Goal: Communication & Community: Ask a question

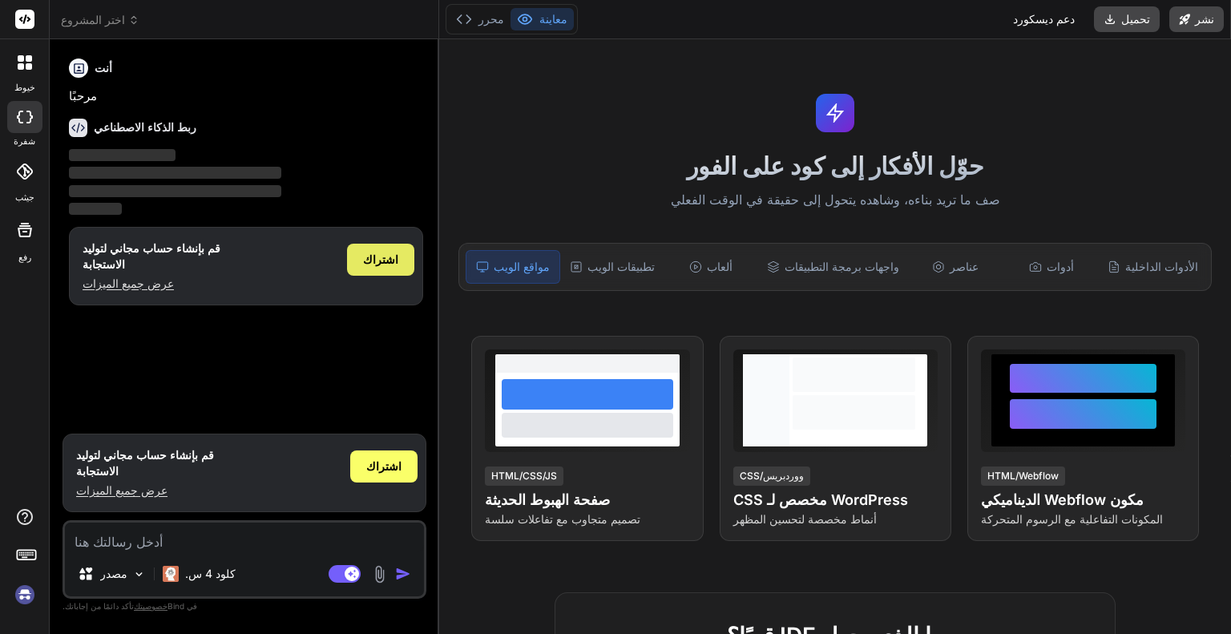
click at [384, 253] on font "اشتراك" at bounding box center [380, 259] width 35 height 14
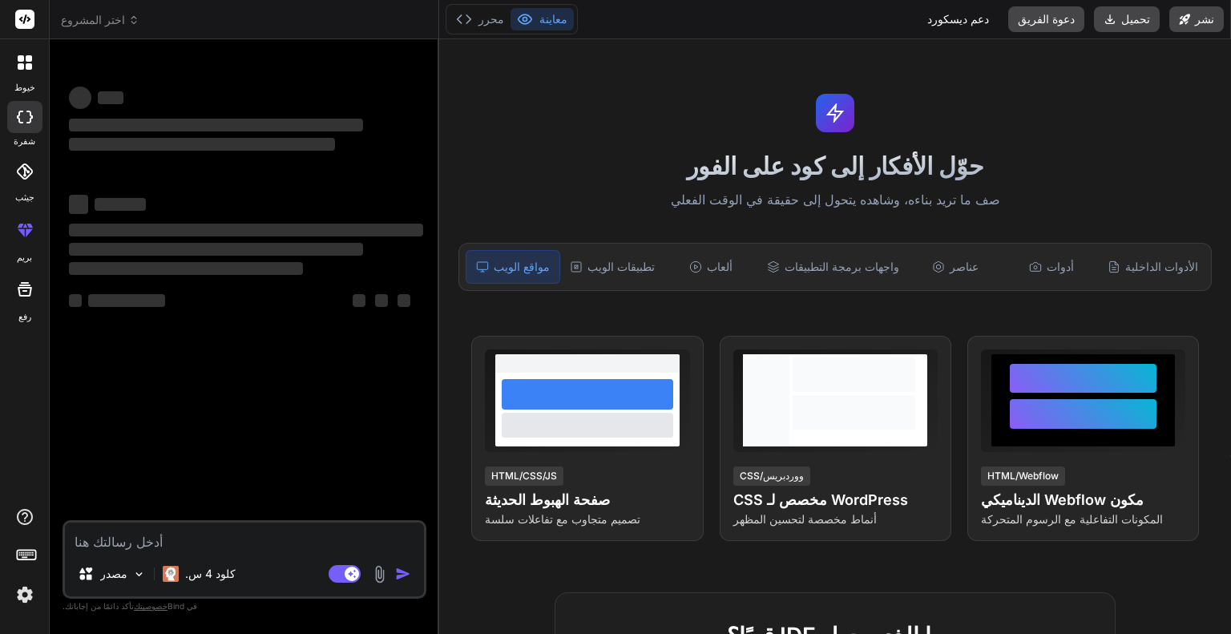
click at [142, 545] on textarea at bounding box center [244, 536] width 359 height 29
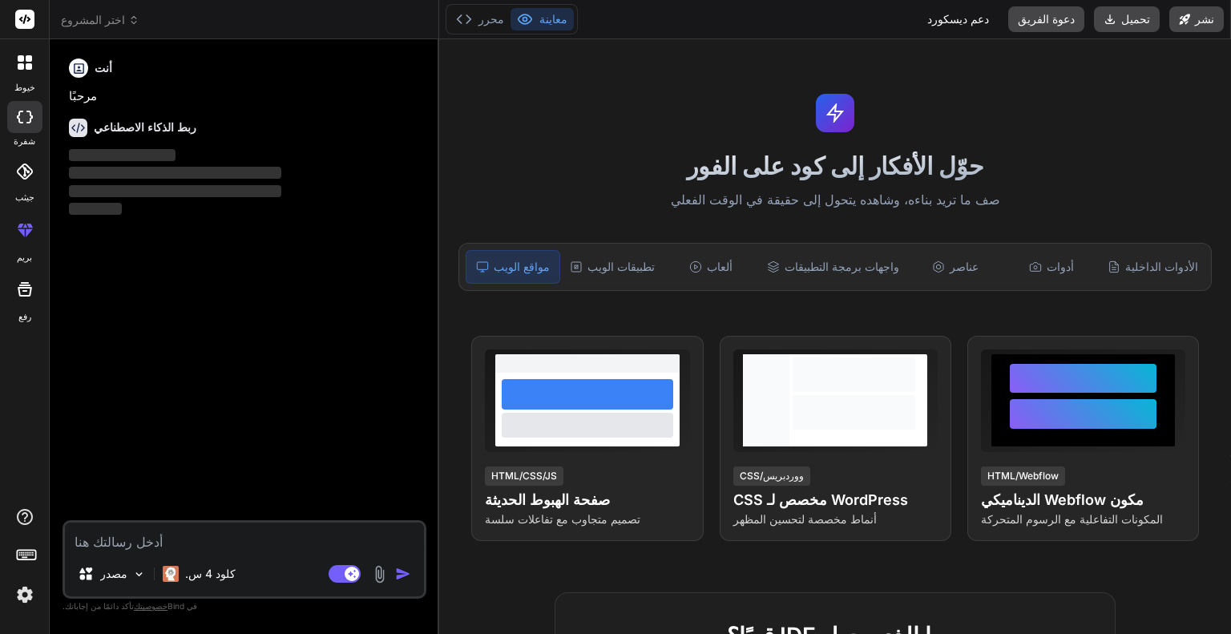
type textarea "x"
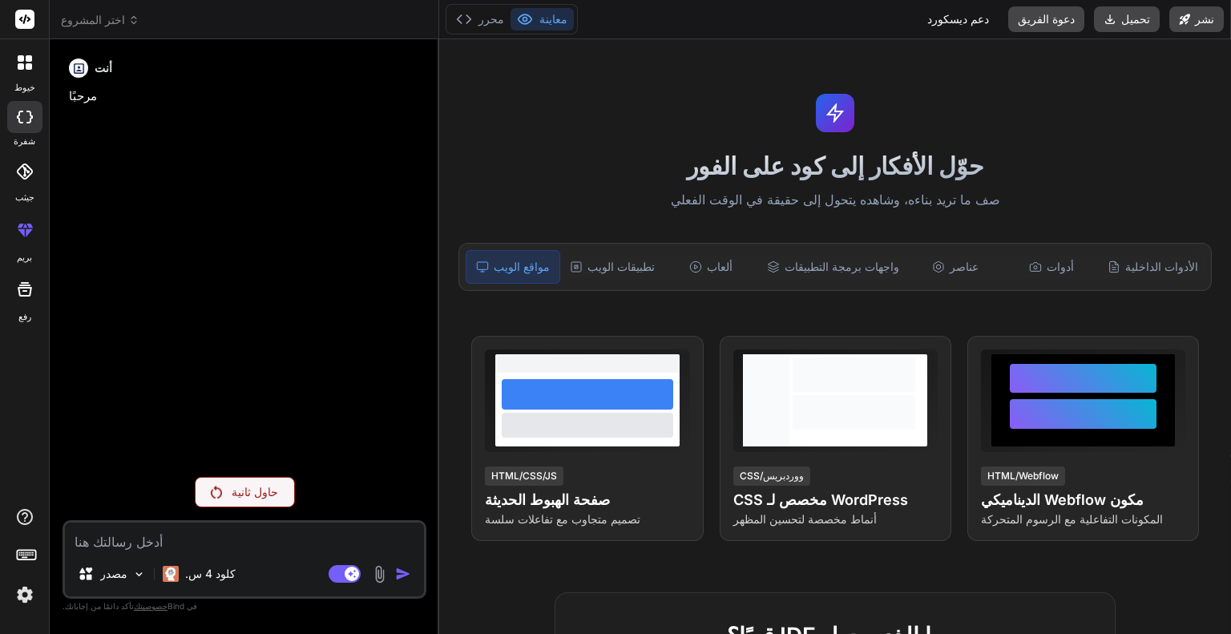
paste textarea "بدي موقع يعمل كشف حساب روعة بالاوان كحلي واصفر الاسم المبلغ الوجهة والعمولة ولن…"
type textarea "بدي موقع يعمل كشف حساب روعة بالاوان كحلي واصفر الاسم المبلغ الوجهة والعمولة ولن…"
type textarea "x"
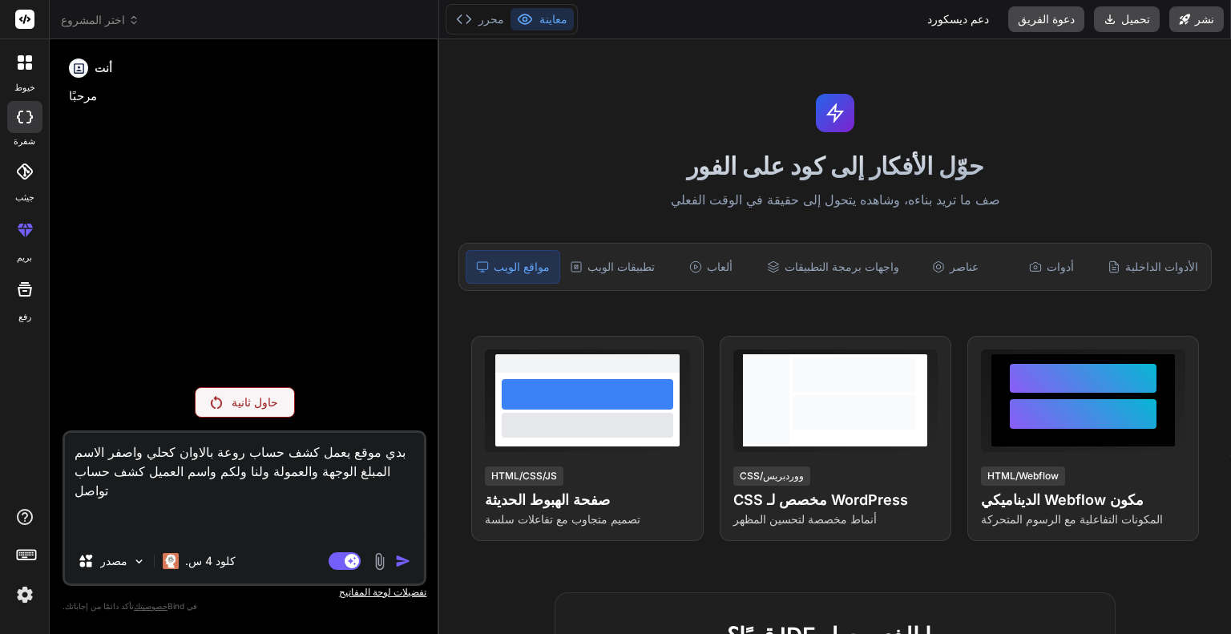
type textarea "بدي موقع يعمل كشف حساب روعة بالاوان كحلي واصفر الاسم المبلغ الوجهة والعمولة ولن…"
click at [344, 557] on rect at bounding box center [344, 561] width 32 height 18
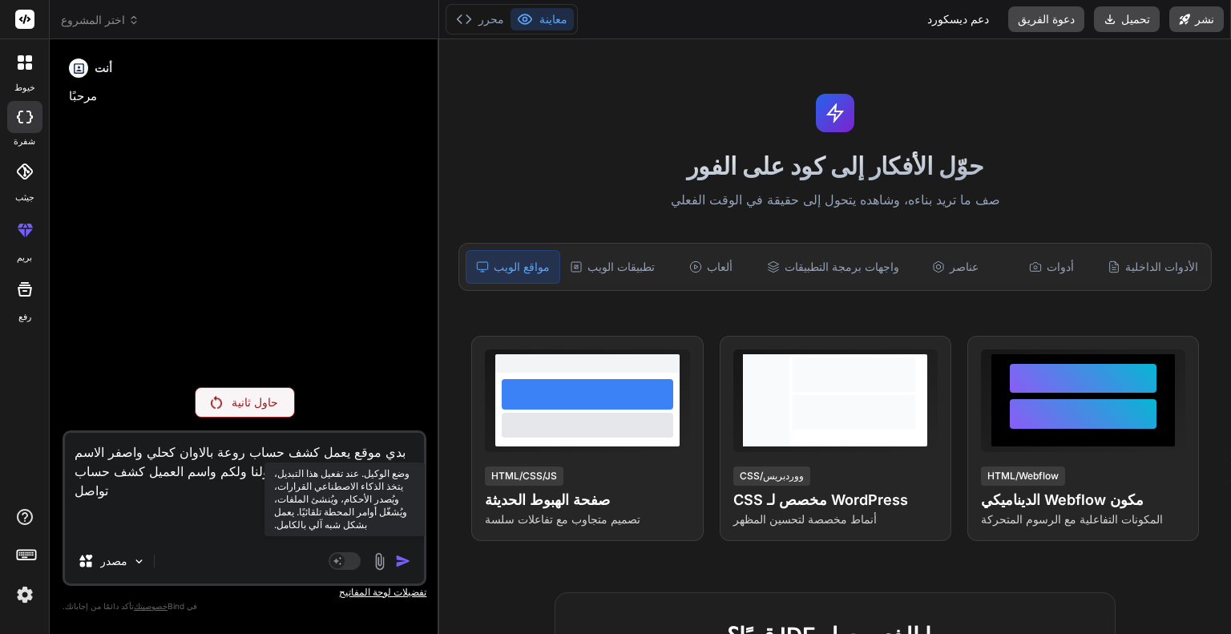
click at [353, 557] on rect at bounding box center [344, 561] width 32 height 18
type textarea "x"
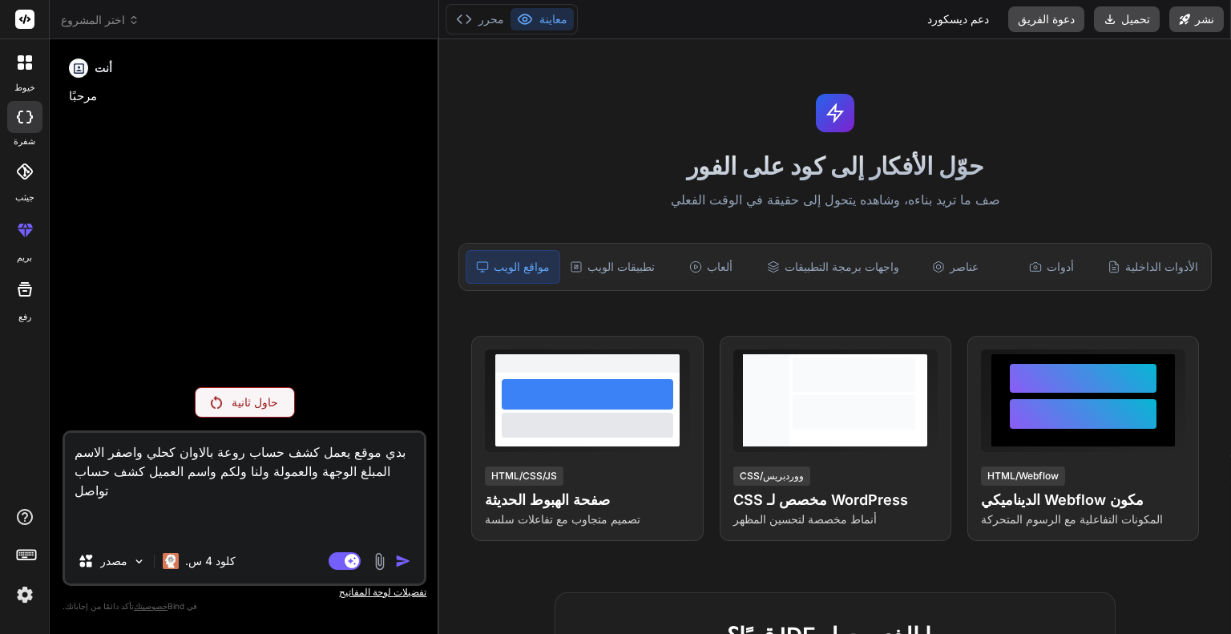
click at [320, 495] on textarea "بدي موقع يعمل كشف حساب روعة بالاوان كحلي واصفر الاسم المبلغ الوجهة والعمولة ولن…" at bounding box center [244, 486] width 359 height 106
type textarea "بدي موقع يعمل كشف حساب روعة بالاوان كحلي واصفر الاسم المبلغ الوجهة والعمولة ولن…"
type textarea "x"
type textarea "بدي موقع يعمل كشف حساب روعة بالاوان كحلي واصفر الاسم المبلغ الوجهة والعمولة ولن…"
click at [244, 405] on font "حاول ثانية" at bounding box center [255, 402] width 46 height 14
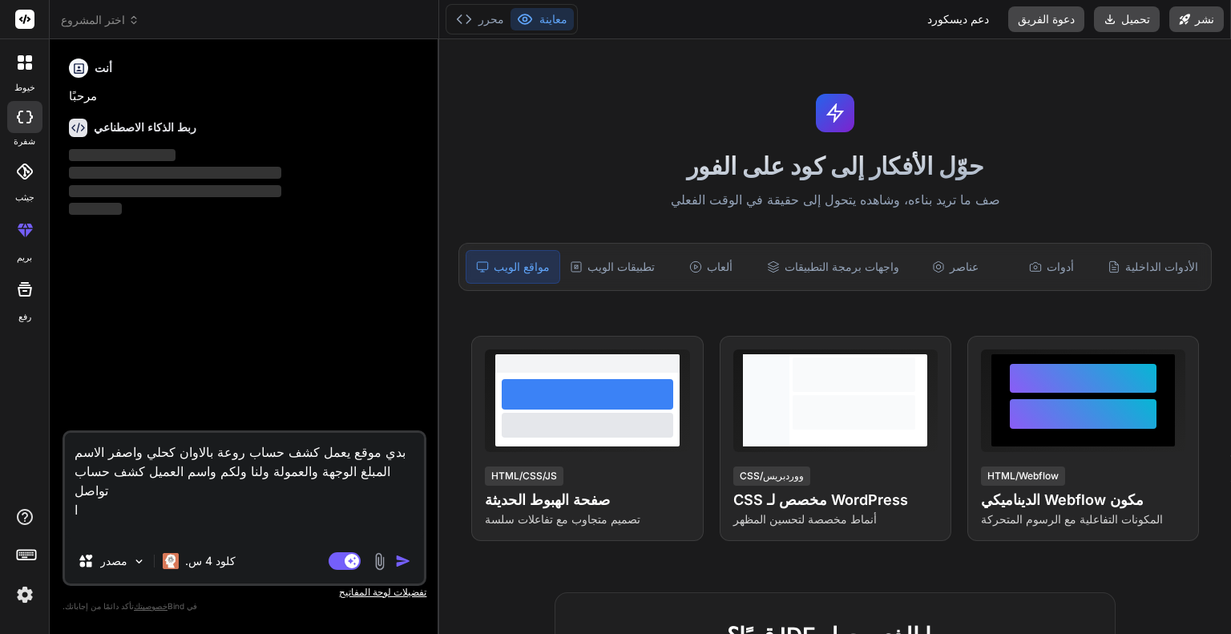
click at [16, 13] on rect at bounding box center [24, 19] width 19 height 19
click at [33, 7] on div at bounding box center [24, 19] width 49 height 39
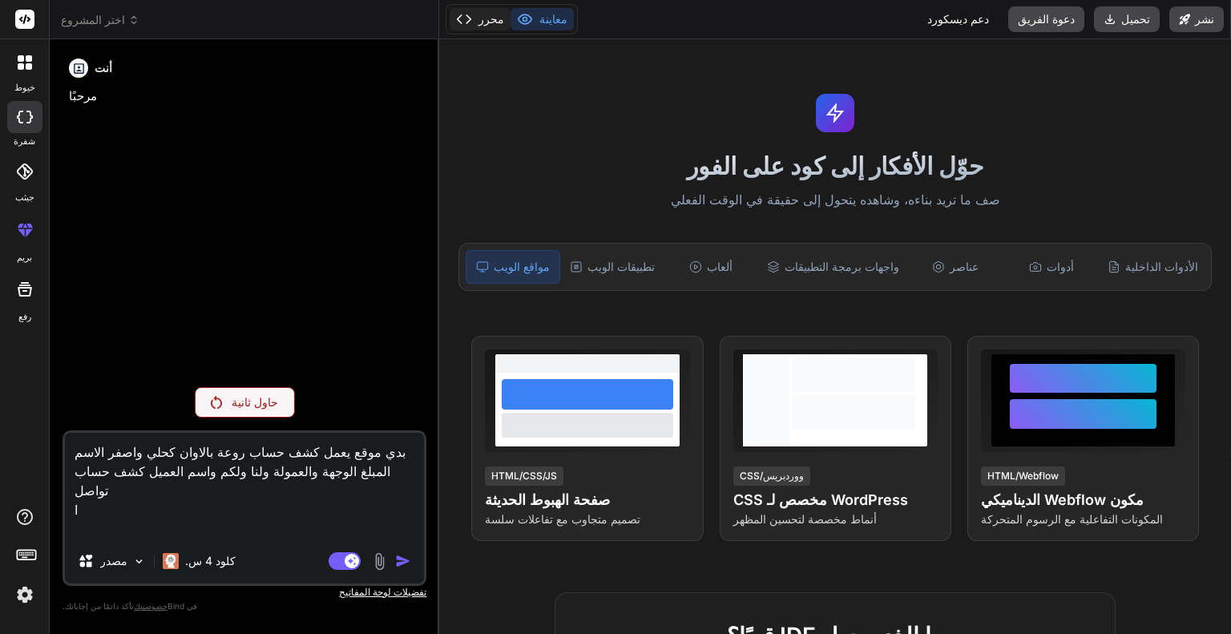
click at [487, 18] on font "محرر" at bounding box center [491, 19] width 26 height 14
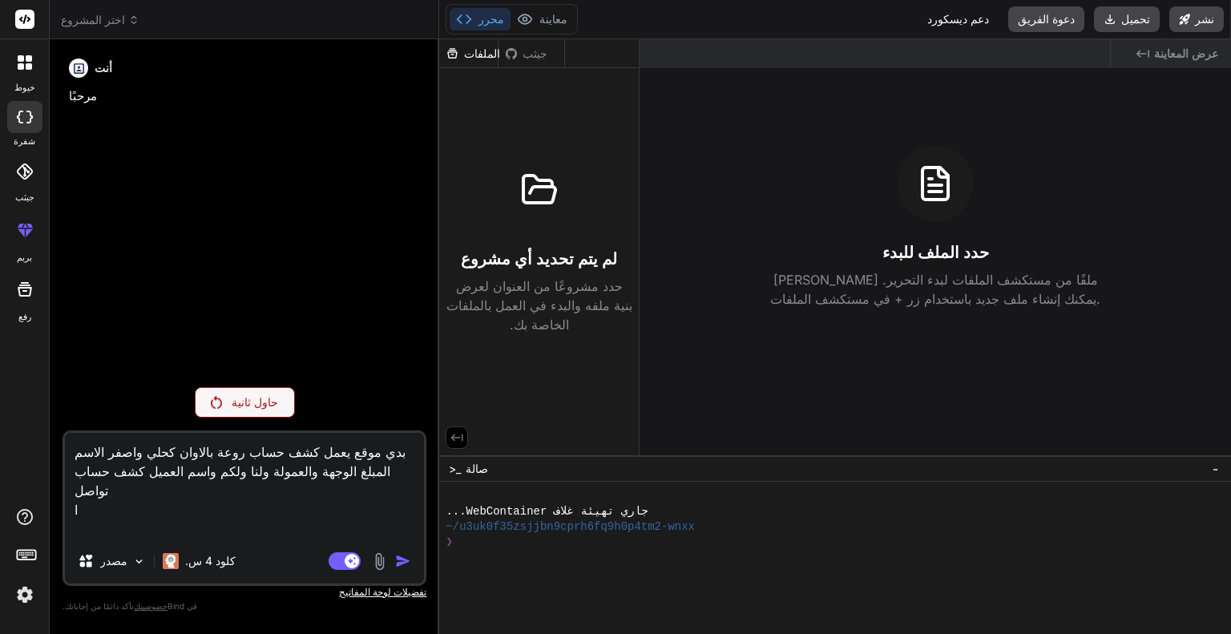
click at [192, 469] on textarea "بدي موقع يعمل كشف حساب روعة بالاوان كحلي واصفر الاسم المبلغ الوجهة والعمولة ولن…" at bounding box center [244, 486] width 359 height 106
click at [18, 69] on icon at bounding box center [25, 62] width 14 height 14
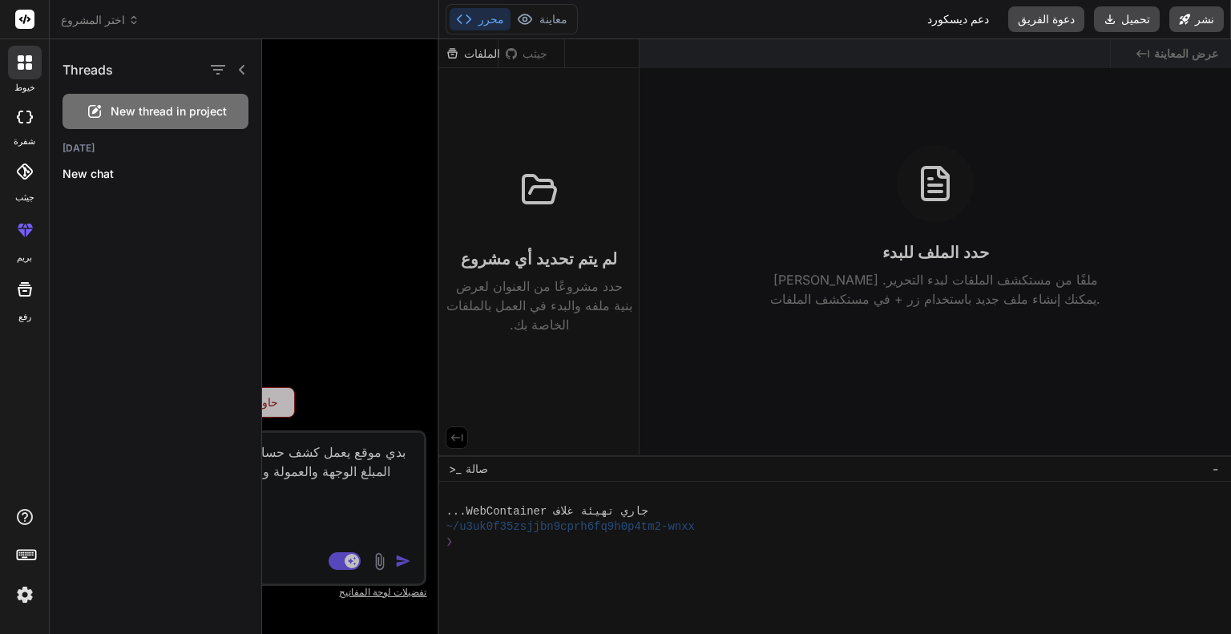
click at [167, 116] on span "New thread in project" at bounding box center [169, 111] width 116 height 16
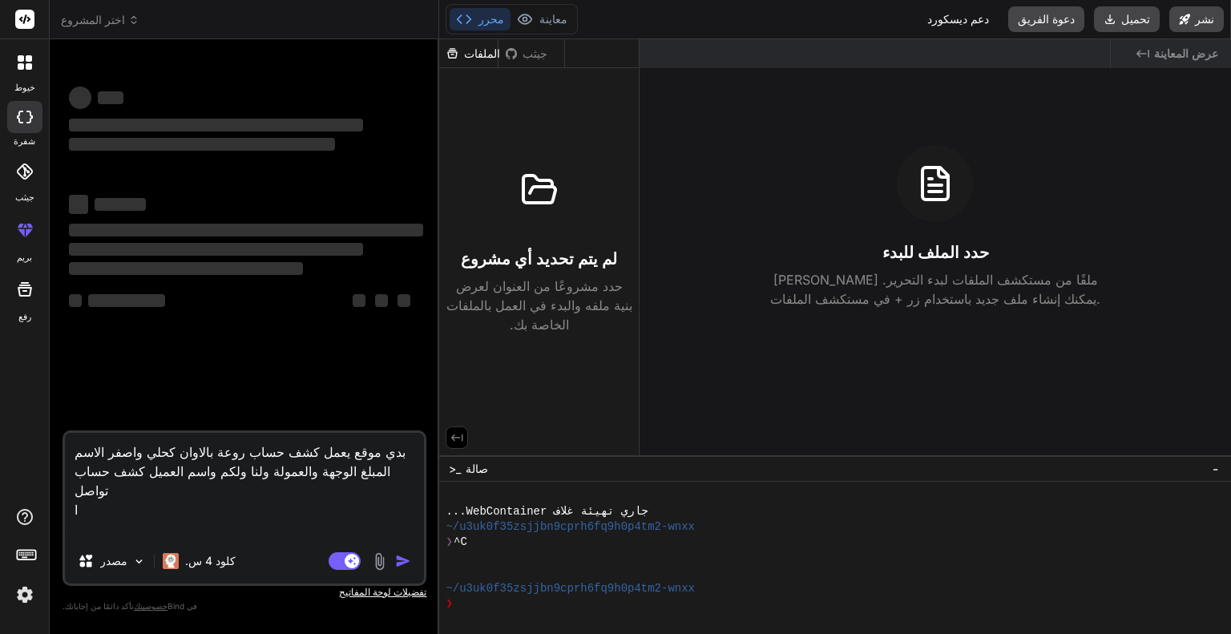
click at [30, 123] on div at bounding box center [24, 117] width 35 height 32
click at [20, 19] on icon at bounding box center [25, 19] width 12 height 10
click at [23, 187] on div at bounding box center [24, 171] width 35 height 35
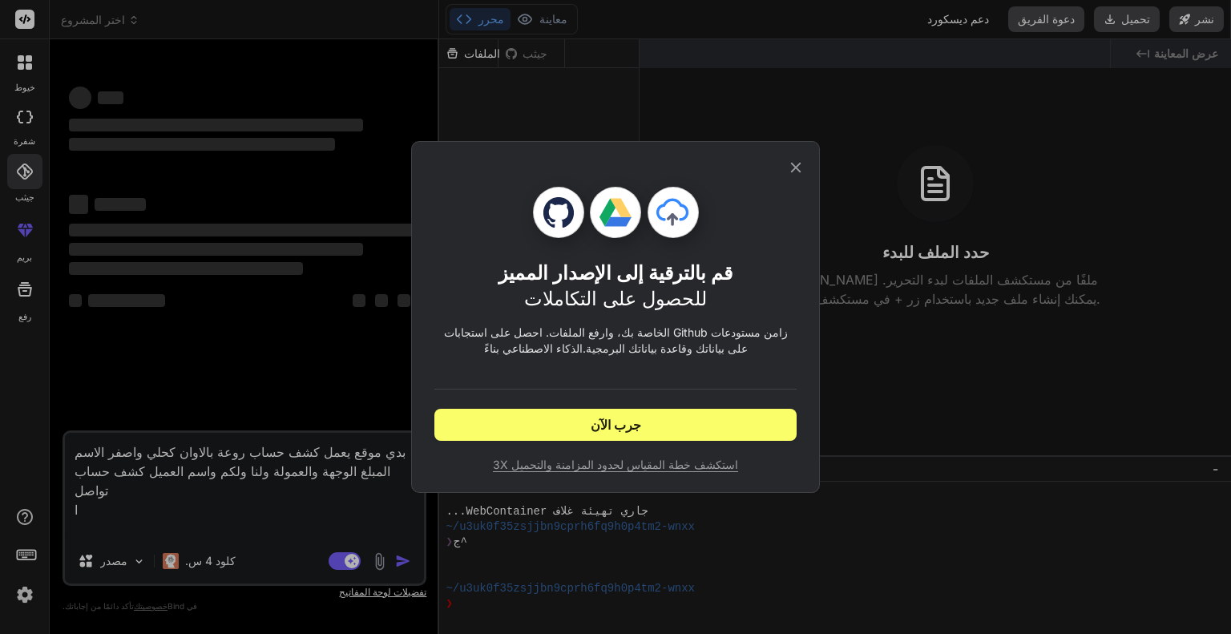
click at [268, 257] on div "قم بالترقية إلى الإصدار المميز للحصول على التكاملات زامن مستودعات Github الخاصة…" at bounding box center [615, 317] width 1231 height 634
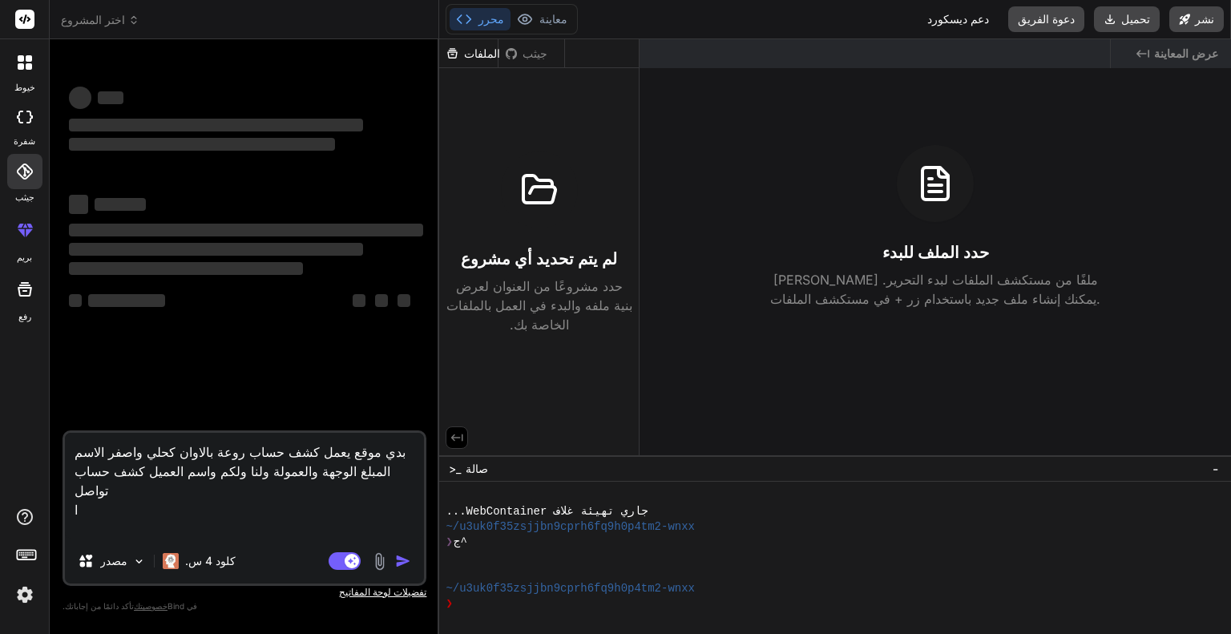
click at [542, 265] on font "لم يتم تحديد أي مشروع" at bounding box center [539, 258] width 156 height 19
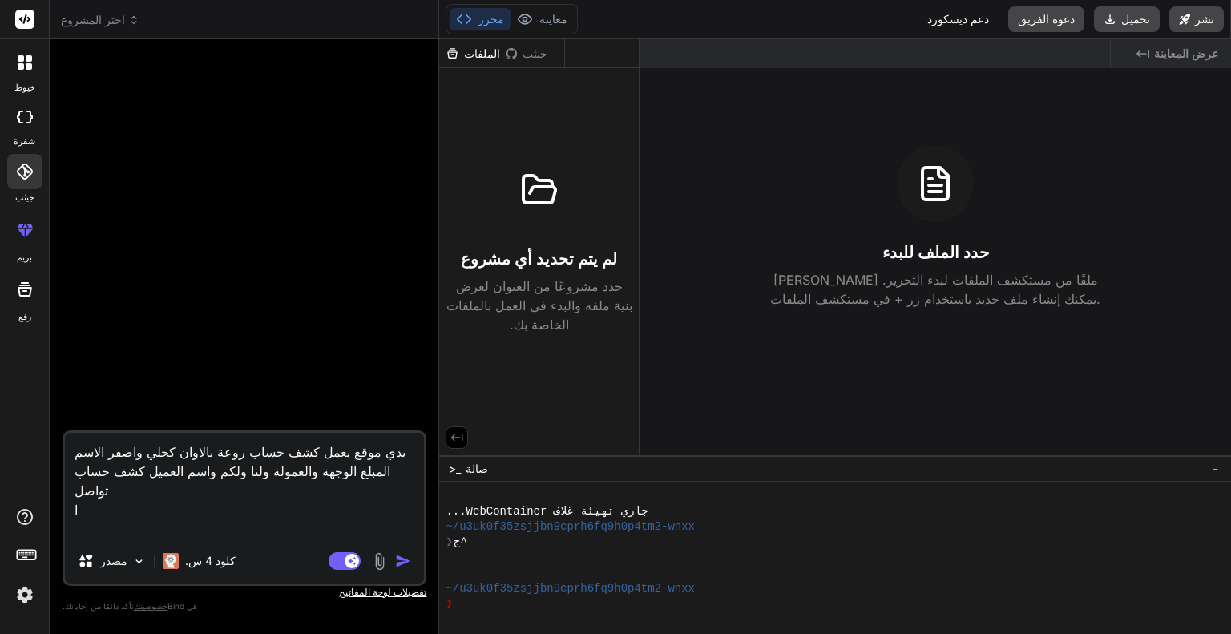
click at [404, 558] on img "button" at bounding box center [403, 561] width 16 height 16
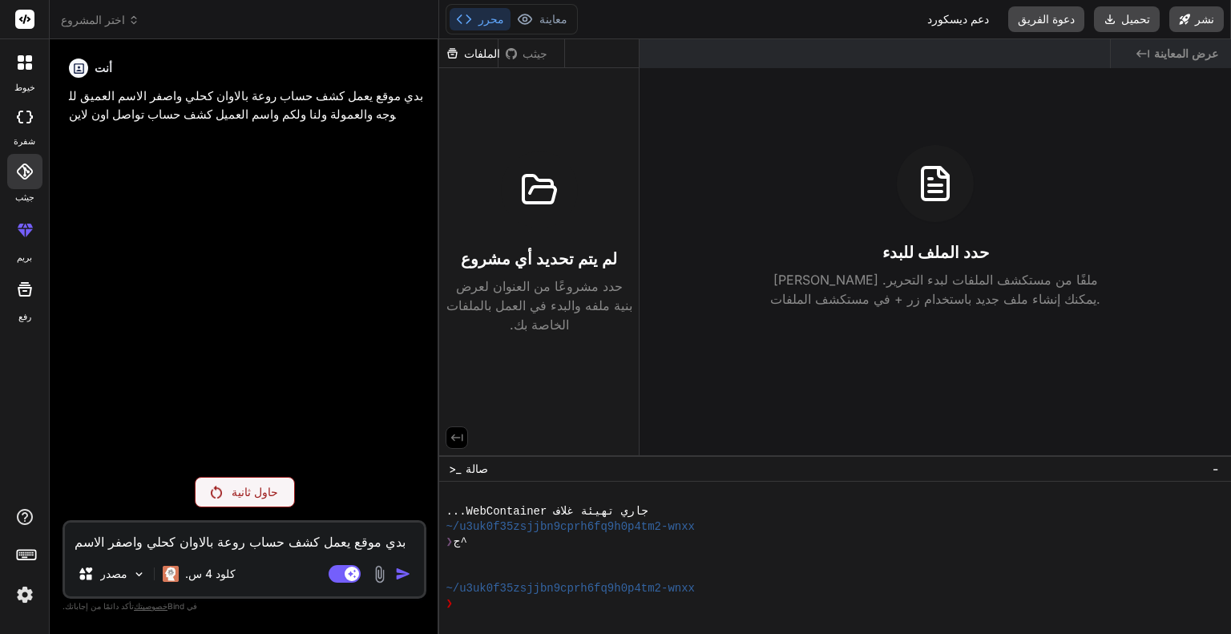
click at [251, 500] on p "حاول ثانية" at bounding box center [255, 492] width 46 height 16
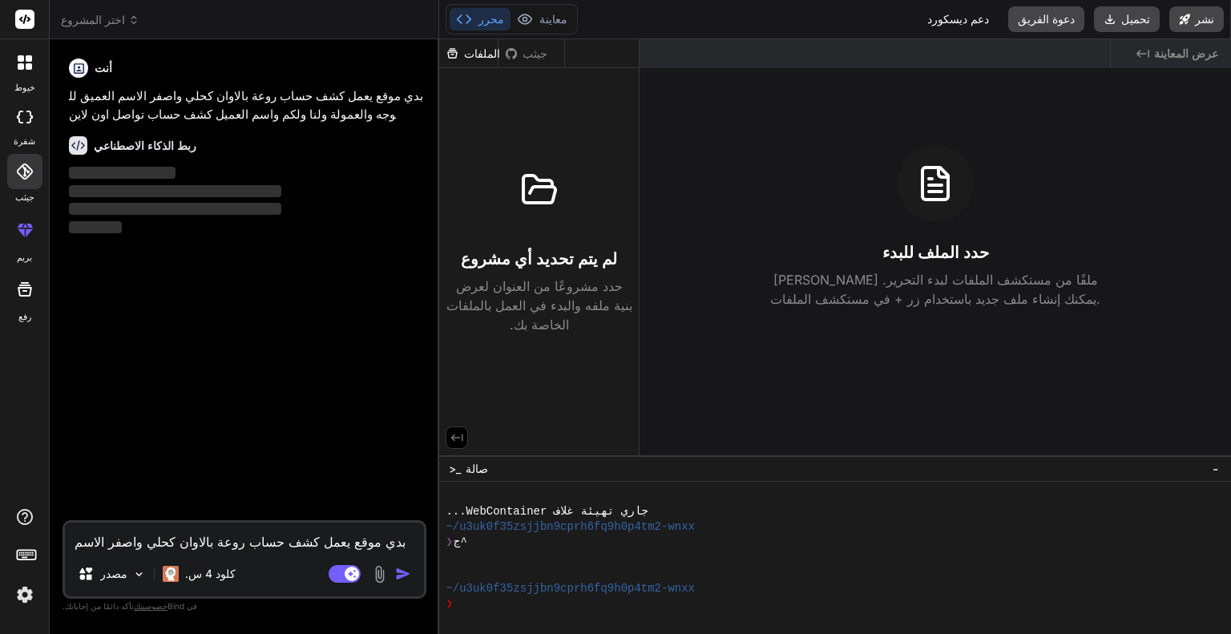
type textarea "x"
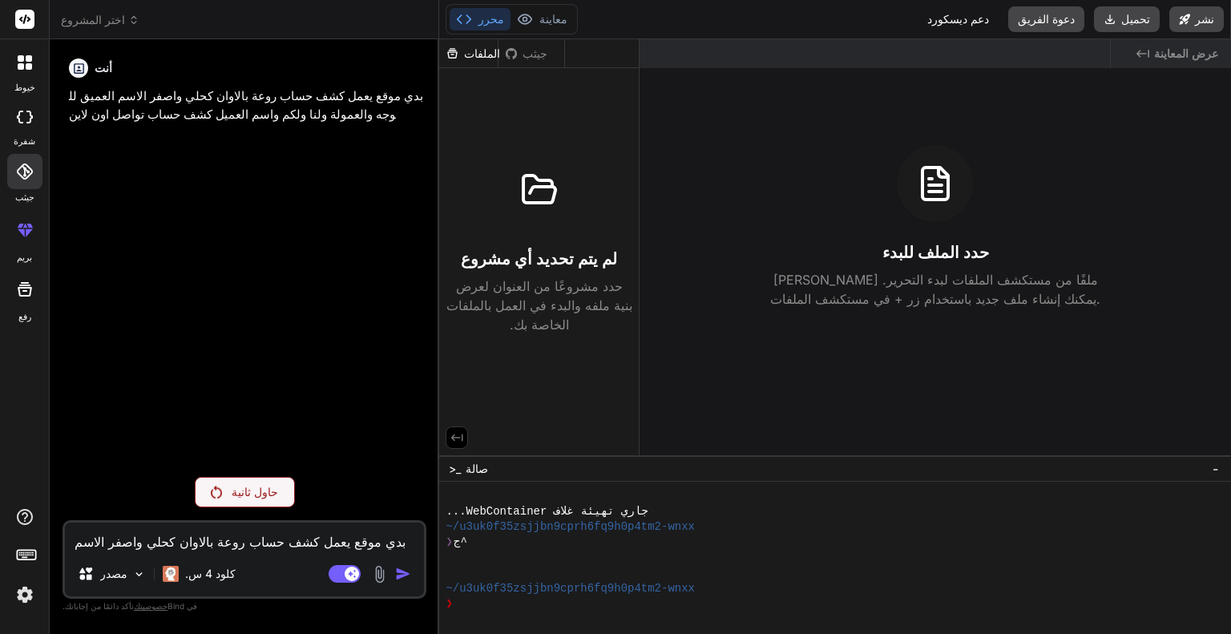
click at [99, 16] on font "اختر المشروع" at bounding box center [93, 20] width 64 height 14
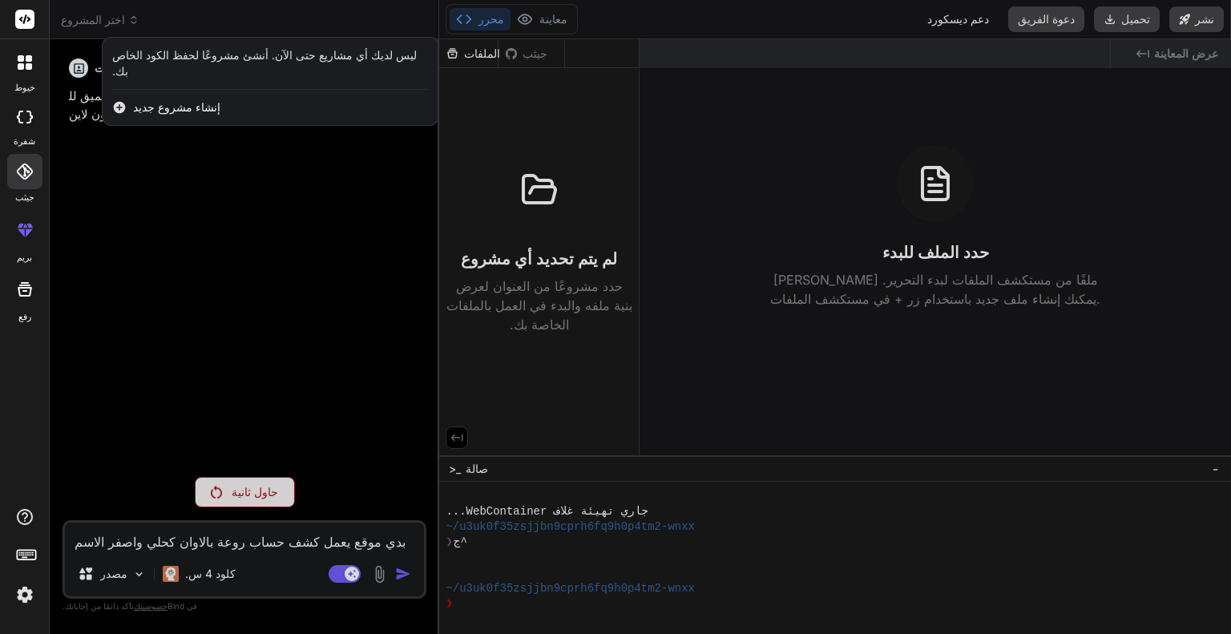
click at [165, 100] on font "إنشاء مشروع جديد" at bounding box center [176, 107] width 87 height 14
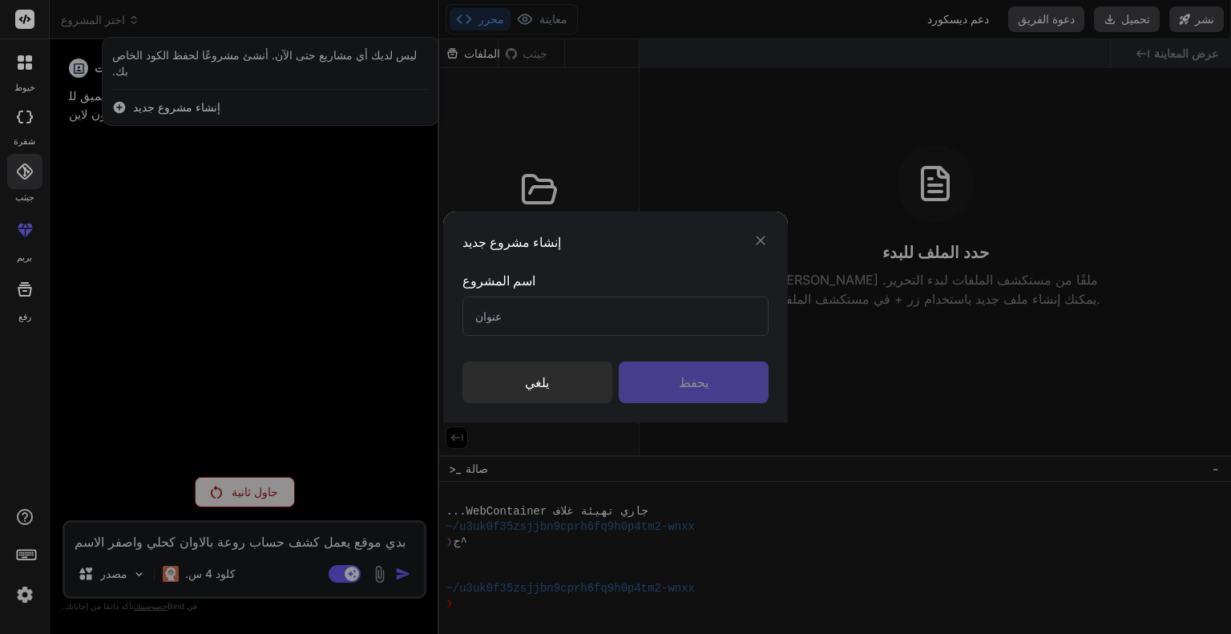
click at [518, 310] on input "text" at bounding box center [615, 315] width 306 height 39
type input "تواصل"
click at [654, 374] on div "يحفظ" at bounding box center [694, 382] width 150 height 42
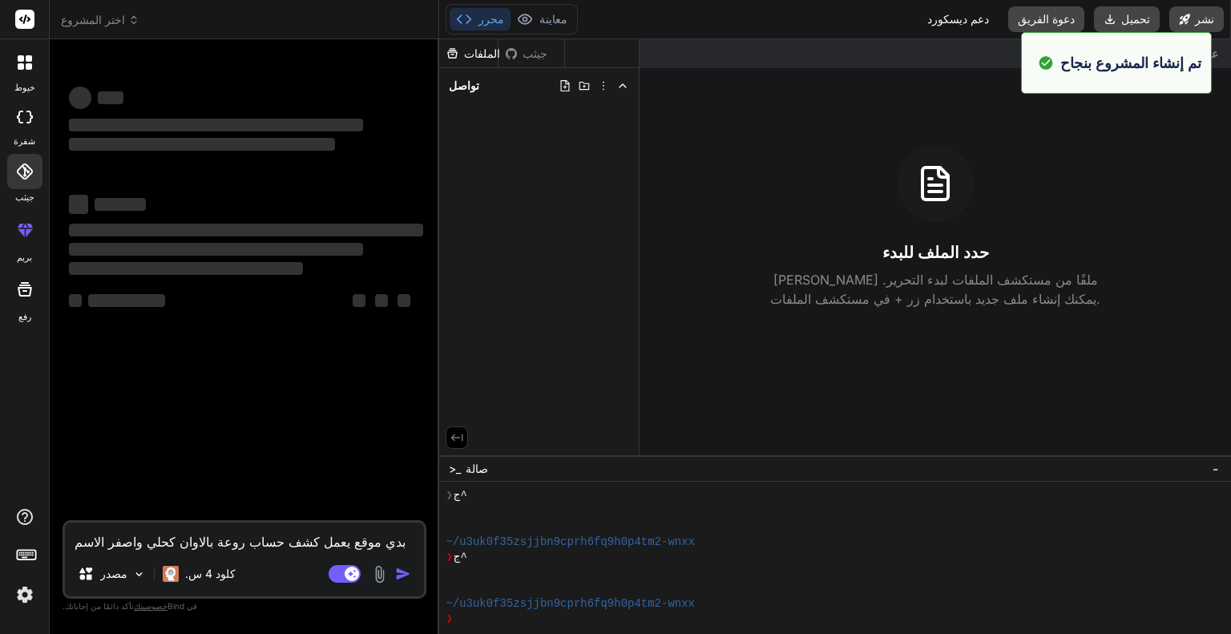
type textarea "x"
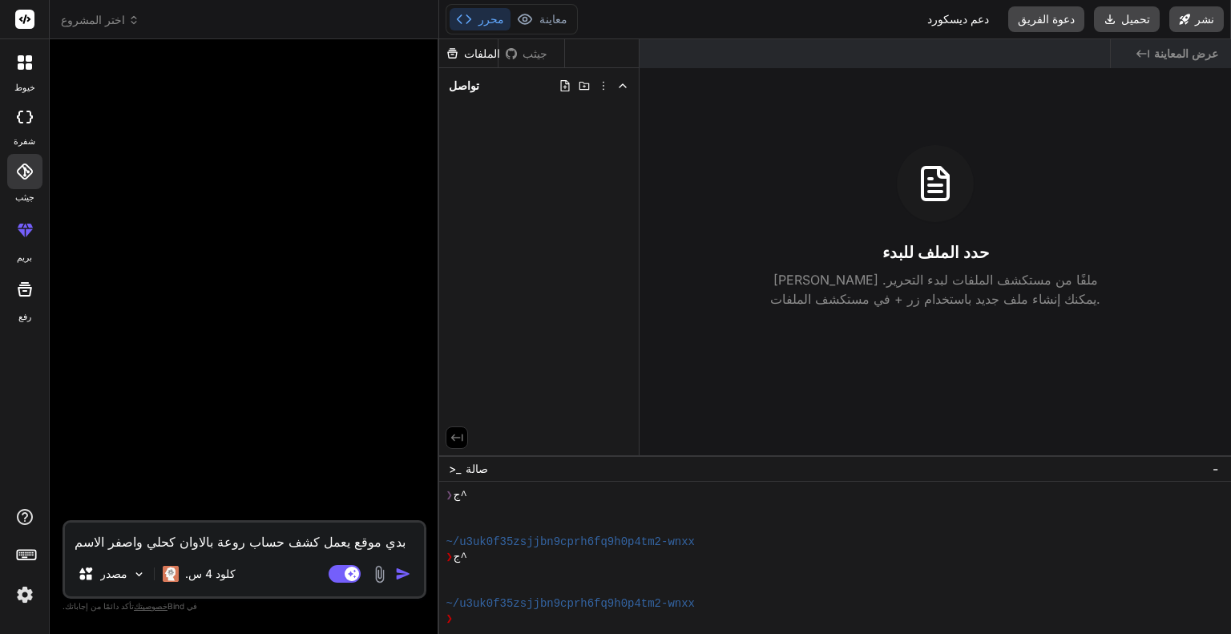
paste textarea
type textarea "بدي موقع يعمل كشف حساب روعة بالاوان كحلي واصفر الاسم المبلغ الوجهة والعمولة ولن…"
type textarea "x"
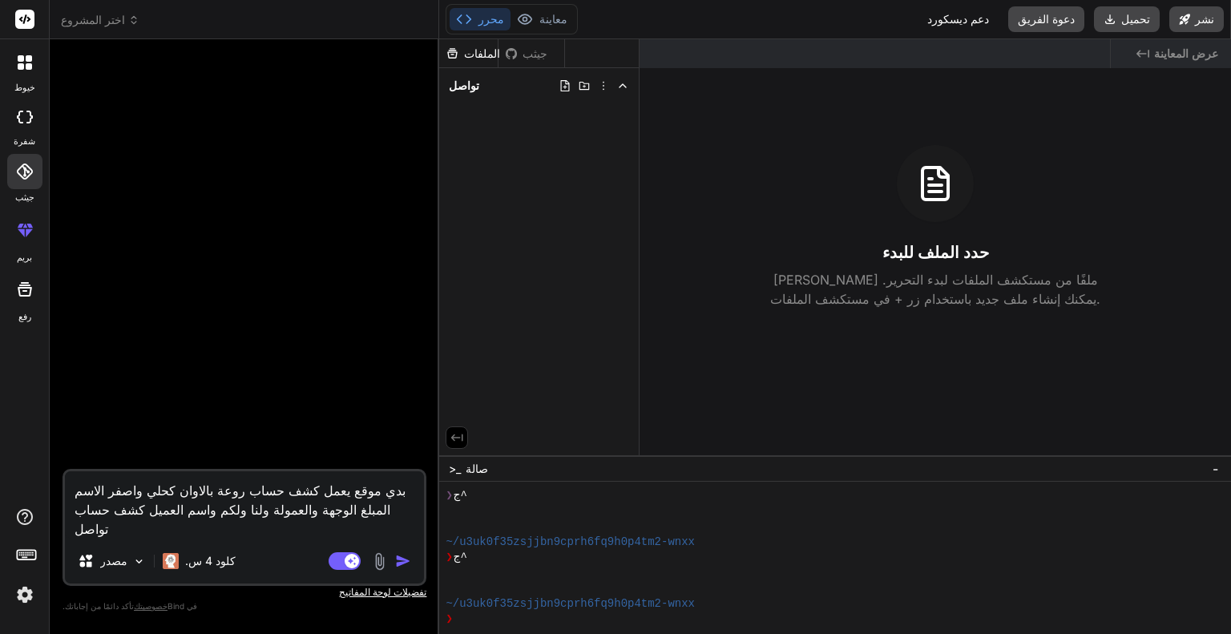
type textarea "بدي موقع يعمل كشف حساب روعة بالاوان كحلي واصفر الاسم المبلغ الوجهة والعمولة ولن…"
click at [401, 558] on img "button" at bounding box center [403, 561] width 16 height 16
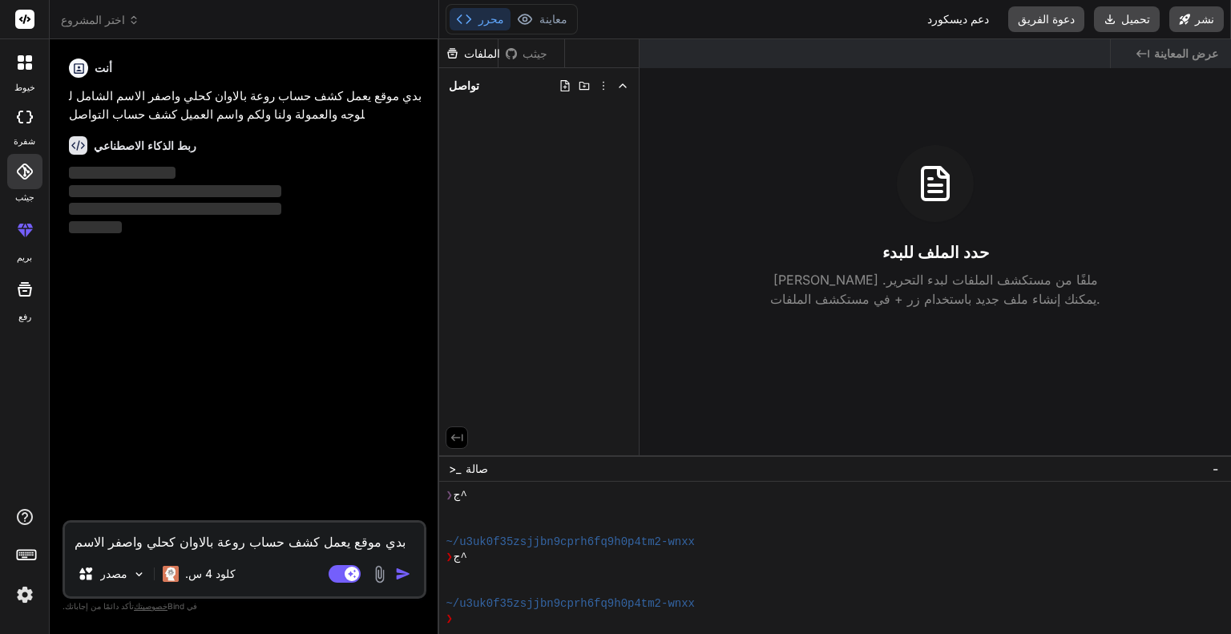
click at [29, 111] on icon at bounding box center [29, 117] width 6 height 13
click at [29, 64] on icon at bounding box center [29, 66] width 6 height 6
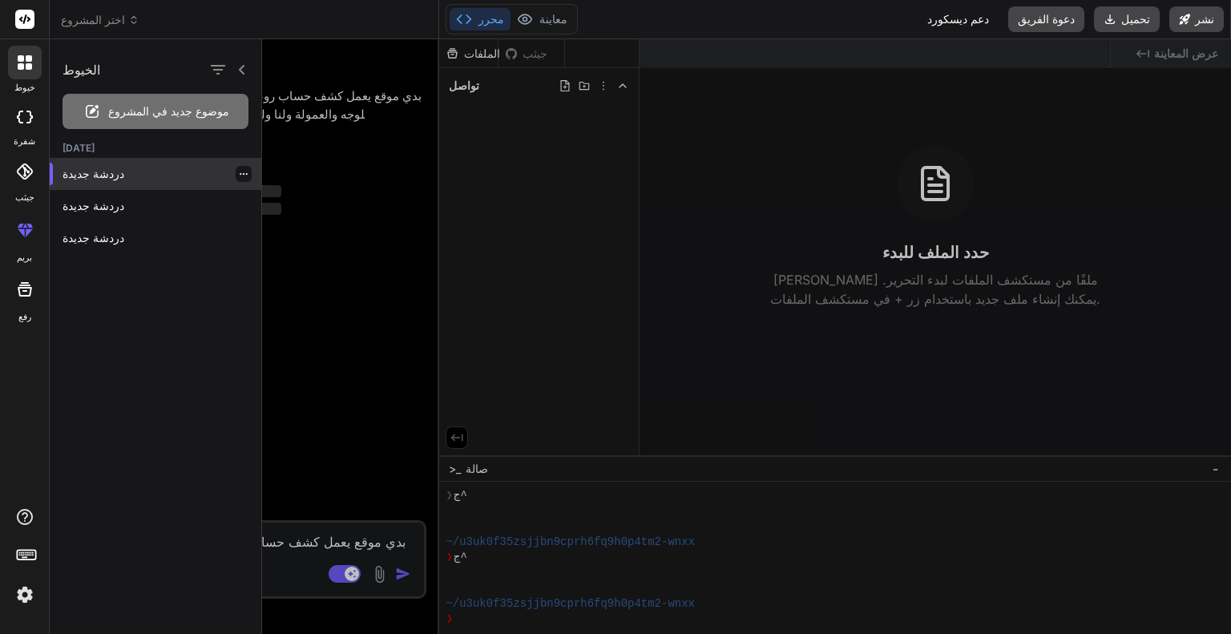
click at [101, 170] on font "دردشة جديدة" at bounding box center [93, 174] width 62 height 14
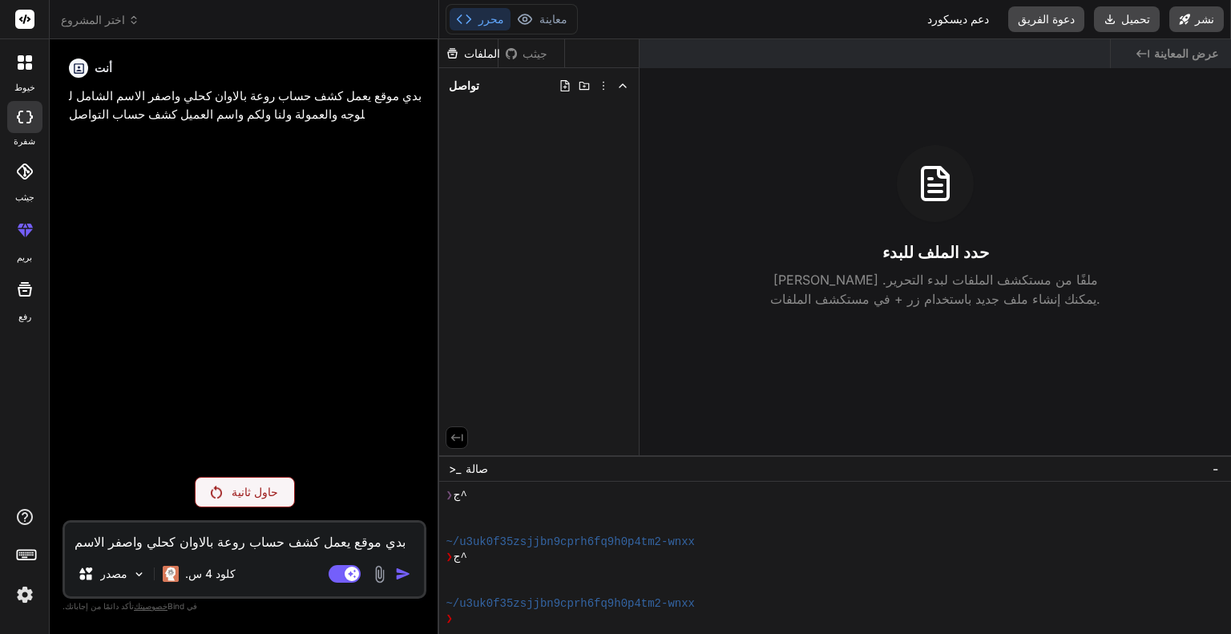
click at [232, 485] on div "حاول ثانية" at bounding box center [245, 492] width 100 height 30
click at [516, 54] on icon at bounding box center [511, 52] width 11 height 11
click at [527, 26] on icon at bounding box center [525, 19] width 16 height 16
click at [248, 502] on div "حاول ثانية" at bounding box center [245, 492] width 100 height 30
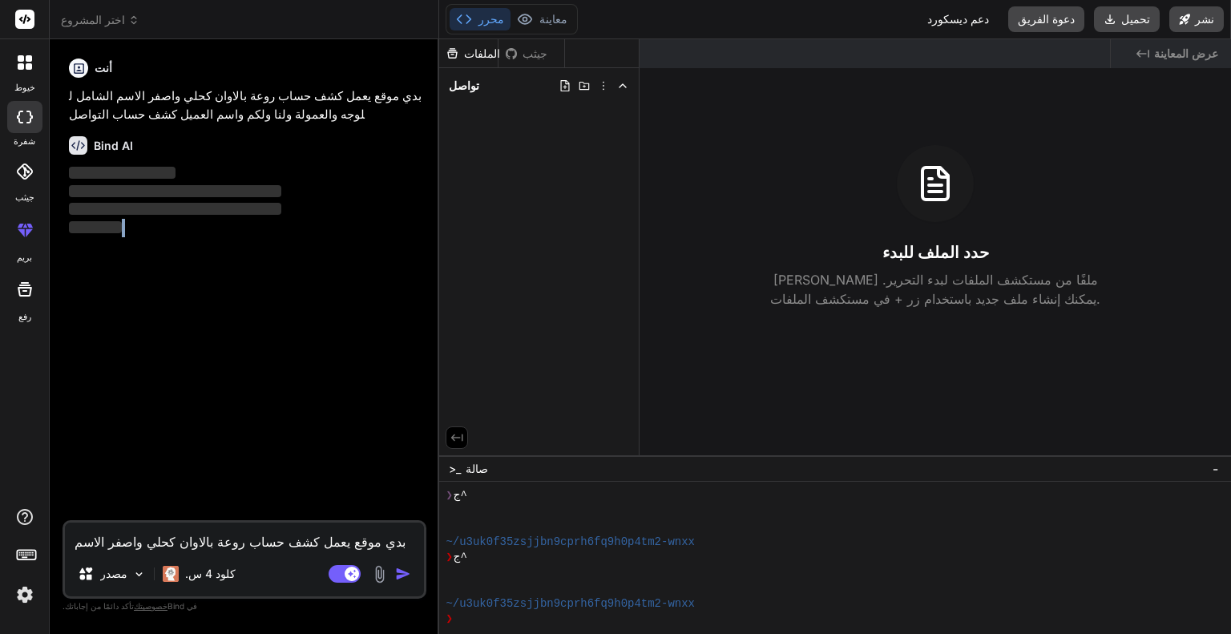
click at [248, 502] on div "أنت بدي موقع يعمل كشف حساب روعة بالاوان كحلي واصفر الاسم الشامل للوجه والعمولة …" at bounding box center [246, 286] width 361 height 468
click at [1195, 49] on font "عرض المعاينة" at bounding box center [1186, 53] width 64 height 14
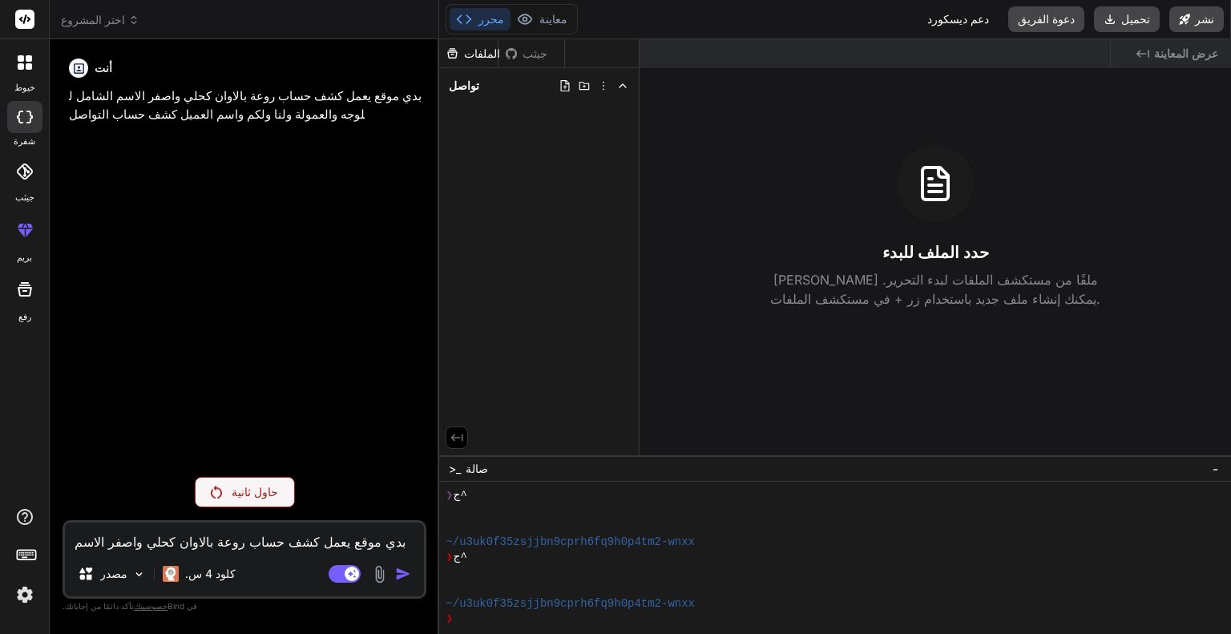
click at [260, 486] on div "حاول ثانية" at bounding box center [245, 492] width 100 height 30
click at [260, 486] on p "حاول ثانية" at bounding box center [255, 492] width 46 height 16
click at [237, 483] on div "حاول ثانية" at bounding box center [245, 492] width 100 height 30
click at [240, 482] on div "حاول ثانية" at bounding box center [245, 492] width 100 height 30
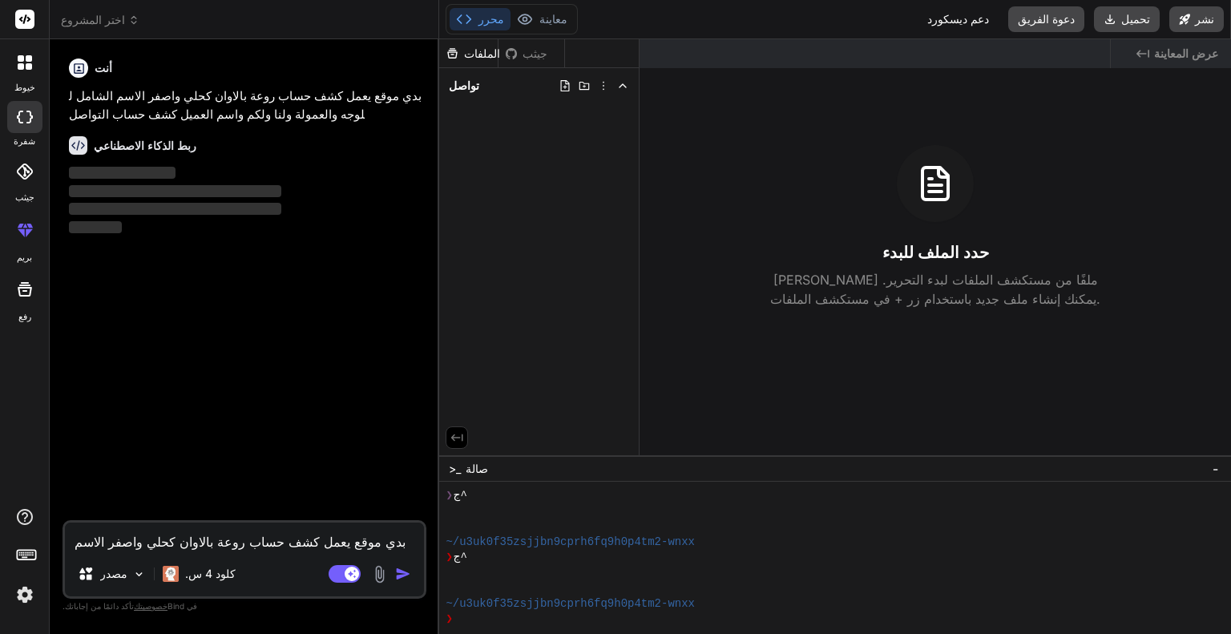
type textarea "x"
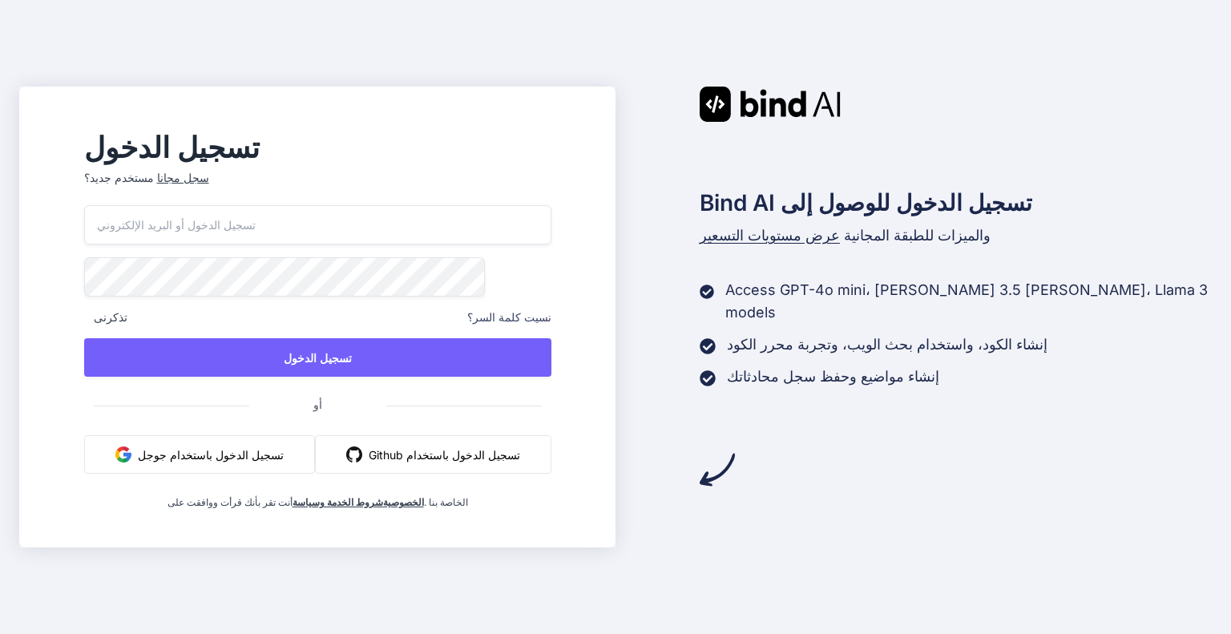
click at [264, 451] on font "تسجيل الدخول باستخدام جوجل" at bounding box center [211, 455] width 146 height 14
